Goal: Information Seeking & Learning: Learn about a topic

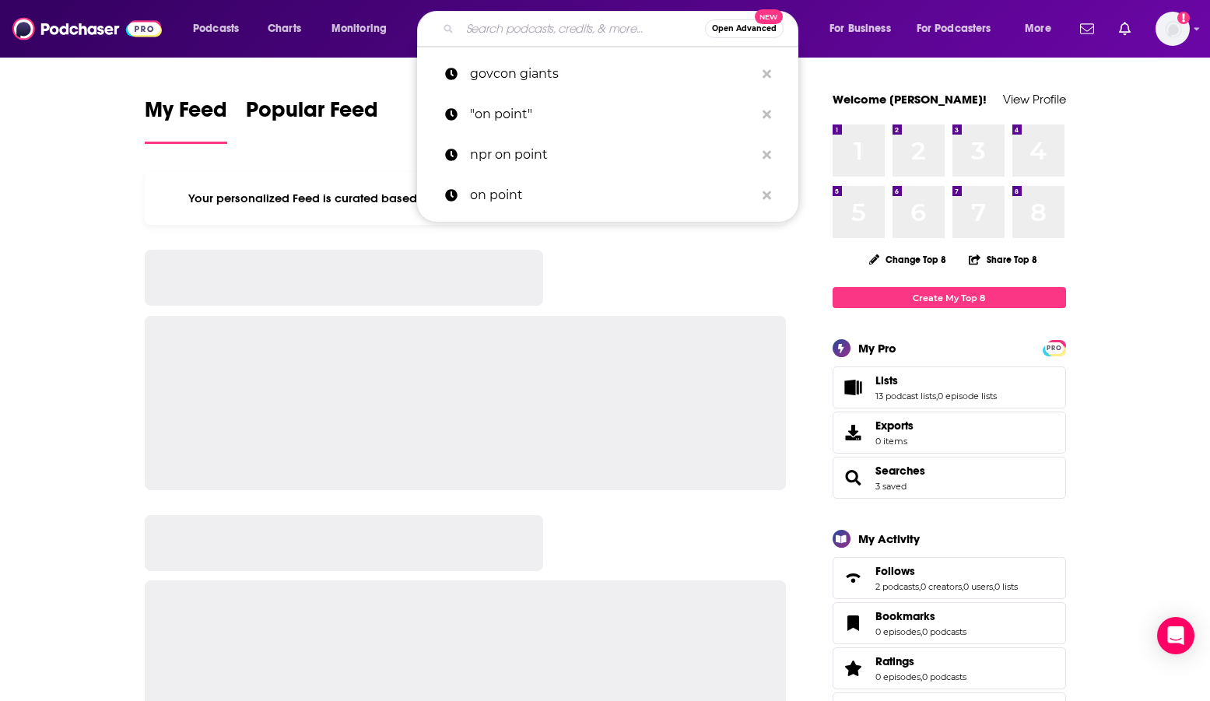
click at [508, 21] on input "Search podcasts, credits, & more..." at bounding box center [582, 28] width 245 height 25
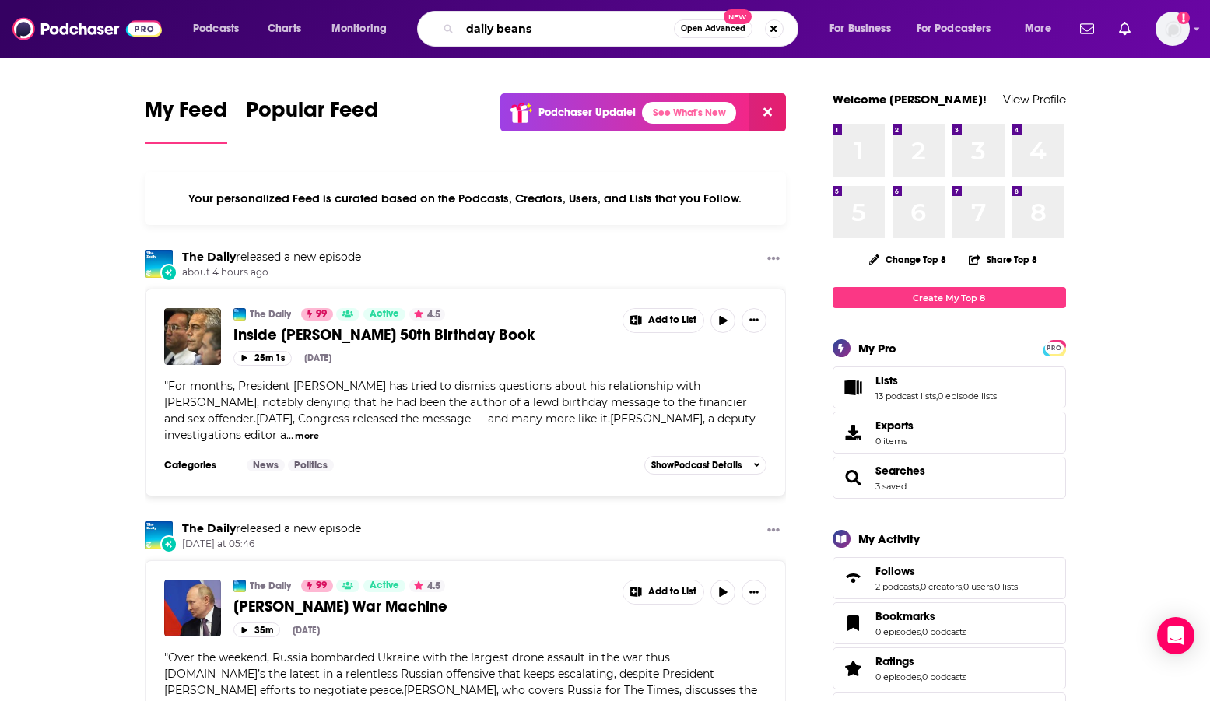
type input "daily beans"
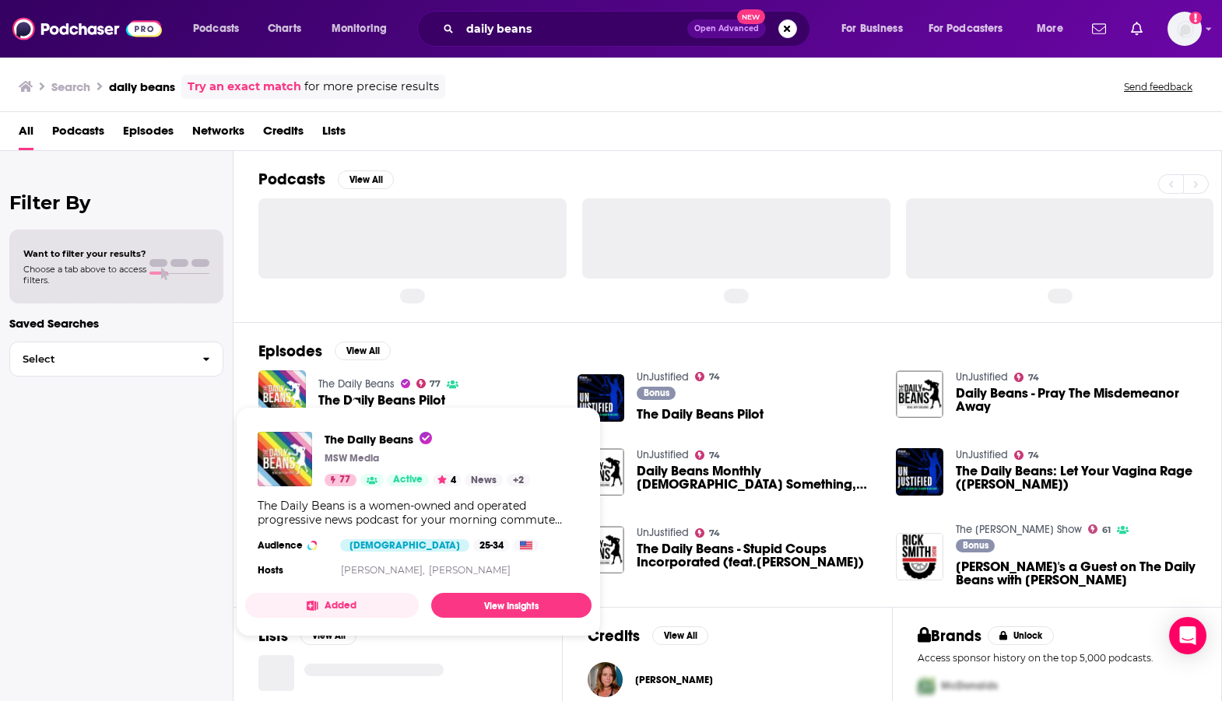
click at [368, 386] on link "The Daily Beans" at bounding box center [356, 383] width 76 height 13
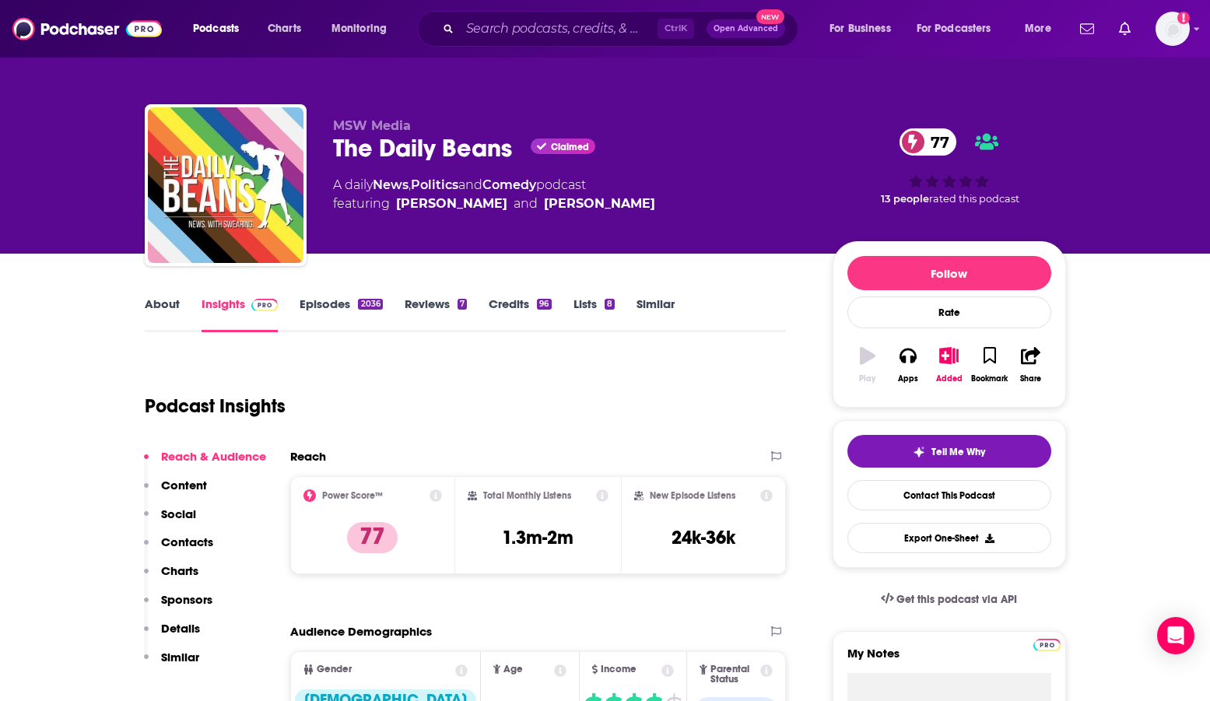
click at [419, 148] on div "The Daily Beans Claimed 77" at bounding box center [570, 148] width 475 height 30
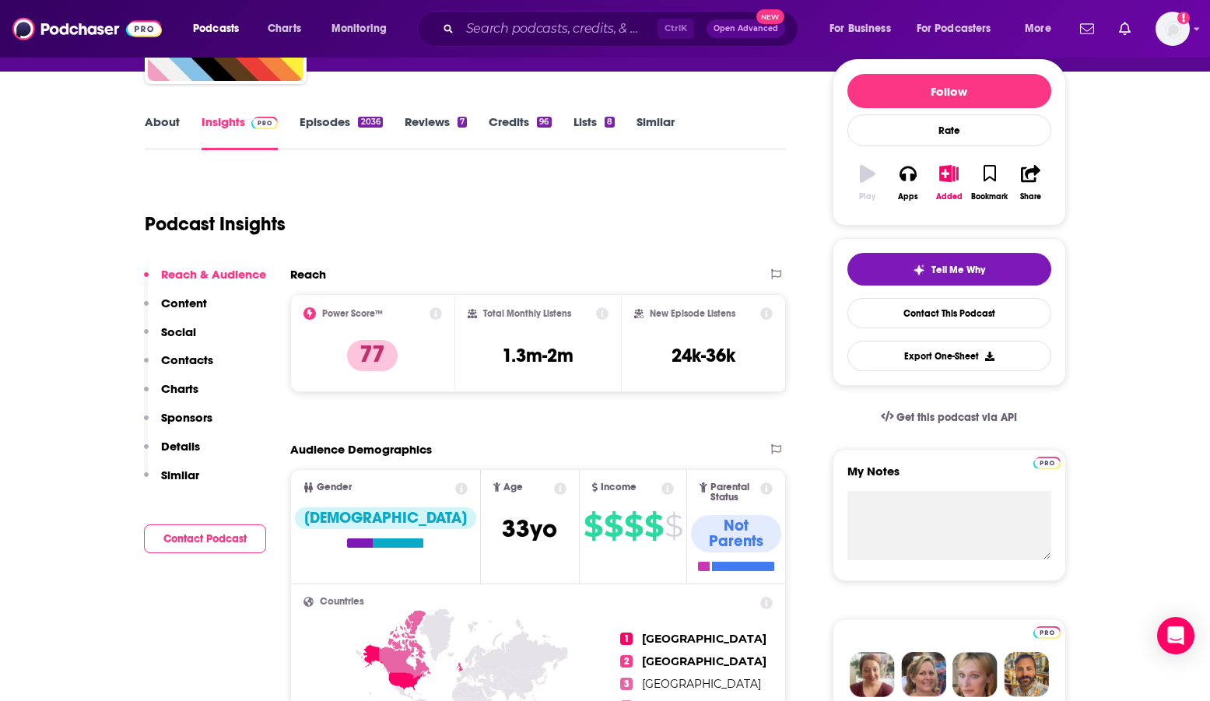
scroll to position [233, 0]
